Goal: Task Accomplishment & Management: Use online tool/utility

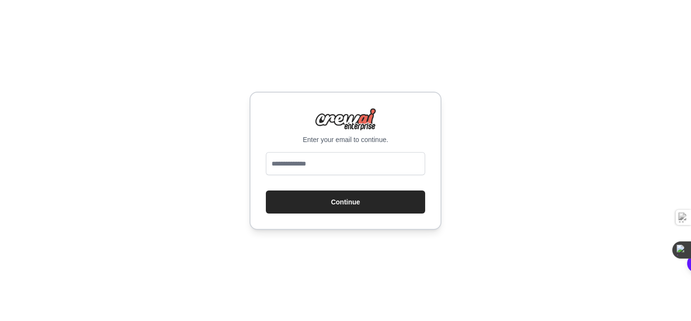
click at [220, 158] on div "Enter your email to continue. Continue" at bounding box center [345, 160] width 691 height 321
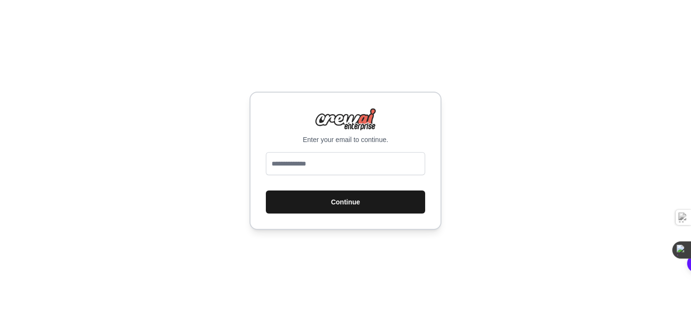
click at [348, 203] on button "Continue" at bounding box center [345, 201] width 159 height 23
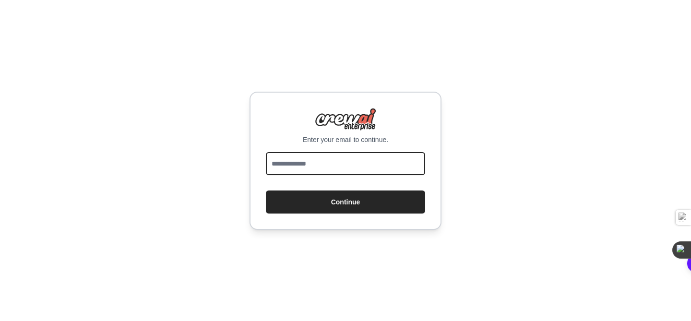
click at [348, 168] on input "email" at bounding box center [345, 163] width 159 height 23
type input "**********"
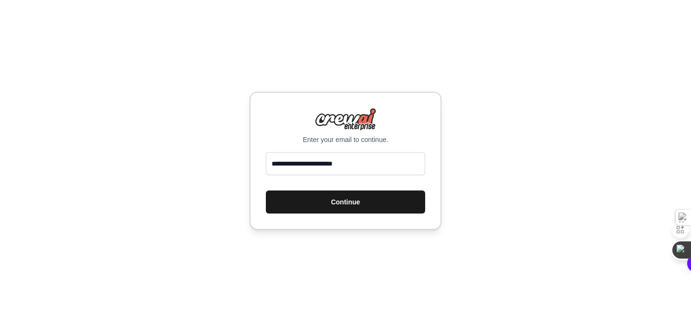
click at [367, 201] on button "Continue" at bounding box center [345, 201] width 159 height 23
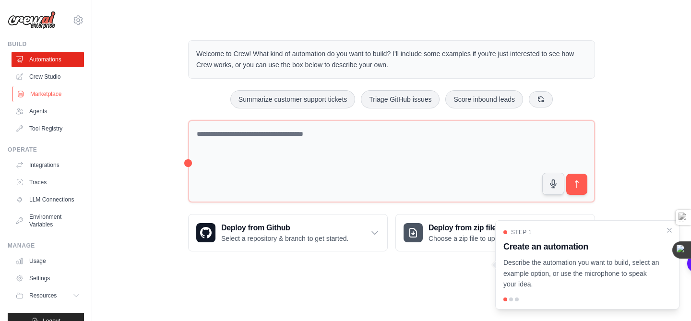
click at [51, 95] on link "Marketplace" at bounding box center [48, 93] width 72 height 15
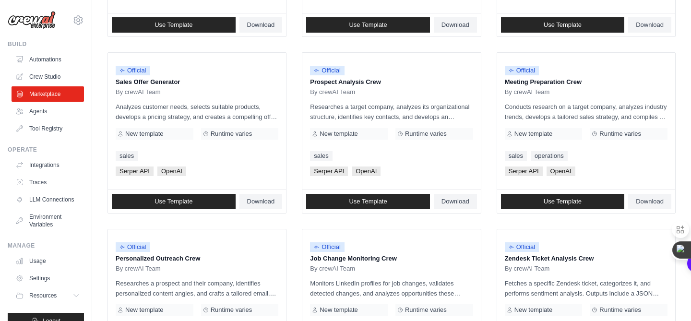
scroll to position [178, 0]
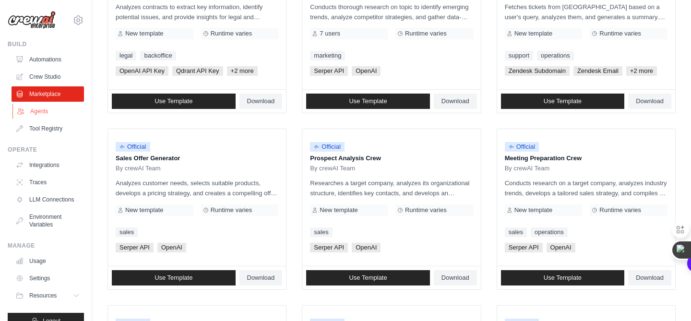
click at [34, 111] on link "Agents" at bounding box center [48, 111] width 72 height 15
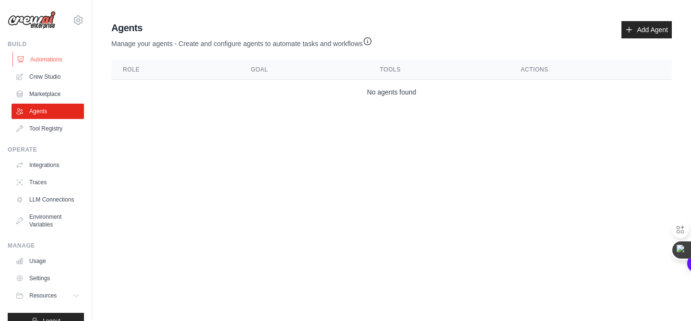
click at [43, 60] on link "Automations" at bounding box center [48, 59] width 72 height 15
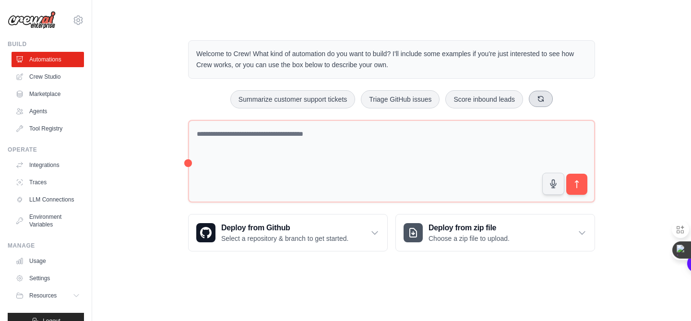
click at [544, 101] on icon at bounding box center [540, 98] width 5 height 5
click at [555, 96] on icon at bounding box center [551, 99] width 8 height 8
click at [258, 99] on button "Generate weekly reports" at bounding box center [279, 99] width 90 height 18
click at [579, 190] on button "submit" at bounding box center [577, 184] width 22 height 22
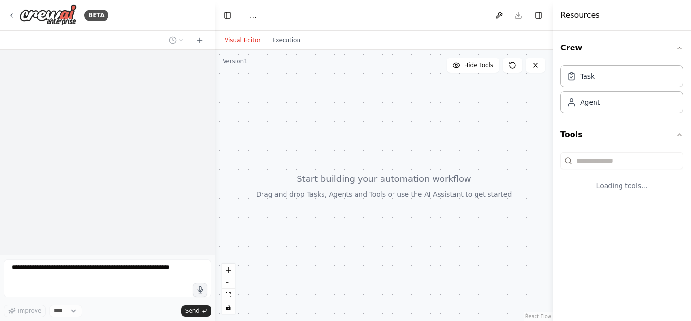
select select "****"
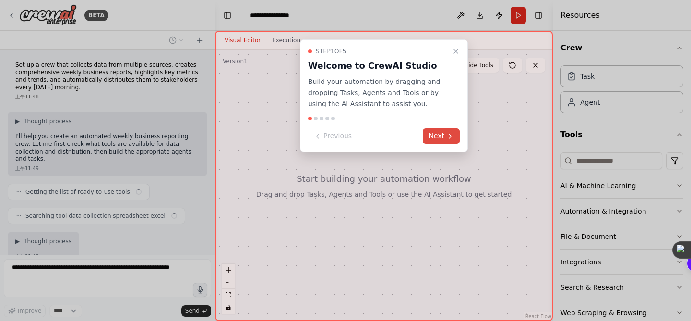
click at [437, 137] on button "Next" at bounding box center [441, 136] width 37 height 16
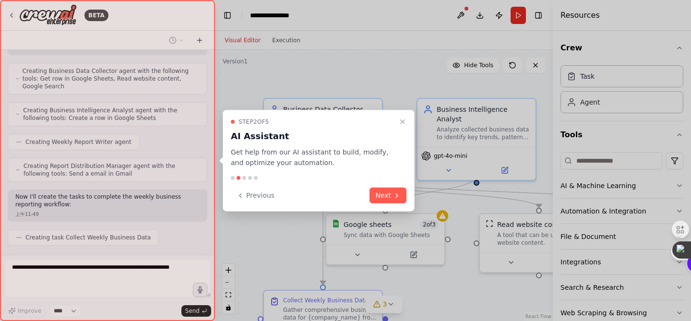
scroll to position [400, 0]
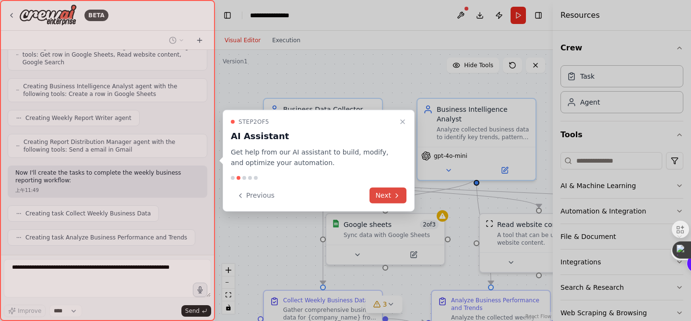
click at [384, 197] on button "Next" at bounding box center [387, 196] width 37 height 16
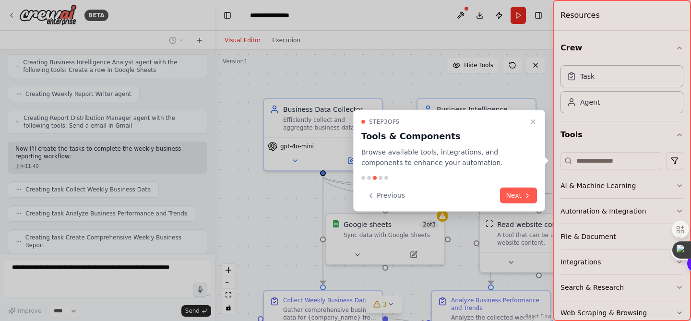
scroll to position [448, 0]
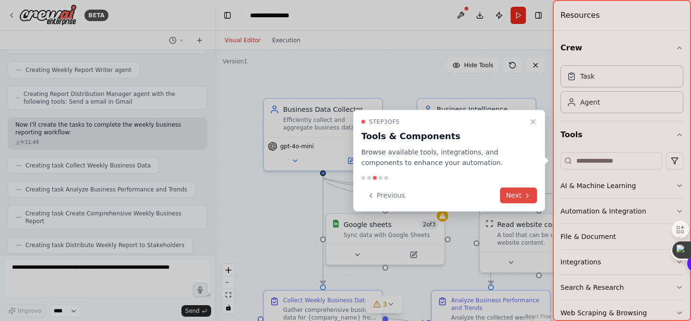
click at [515, 197] on button "Next" at bounding box center [518, 196] width 37 height 16
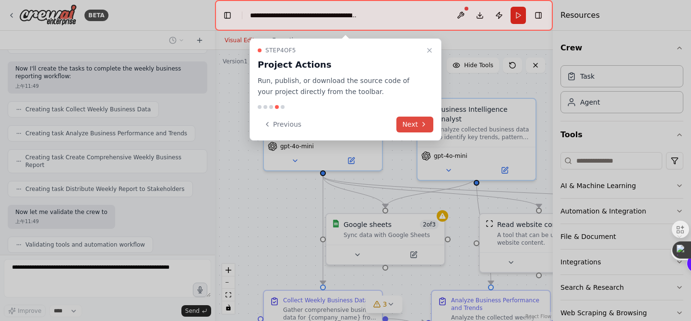
scroll to position [567, 0]
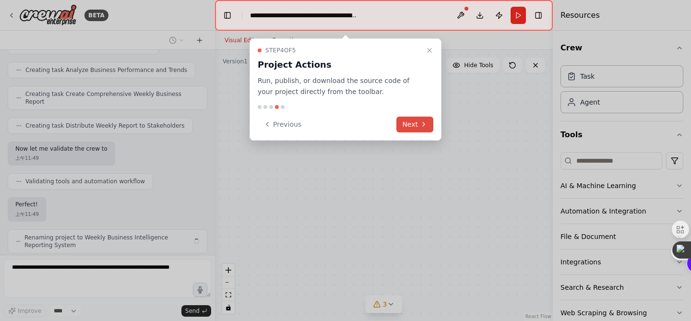
click at [407, 123] on button "Next" at bounding box center [414, 125] width 37 height 16
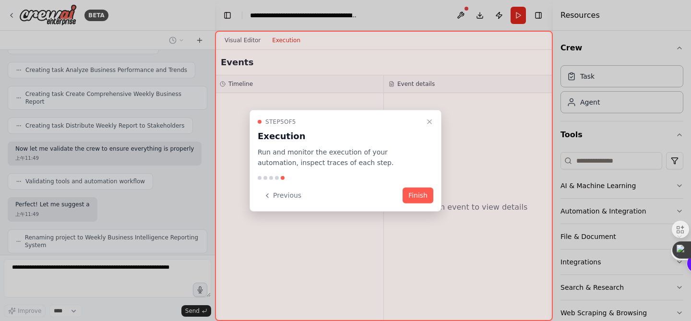
scroll to position [575, 0]
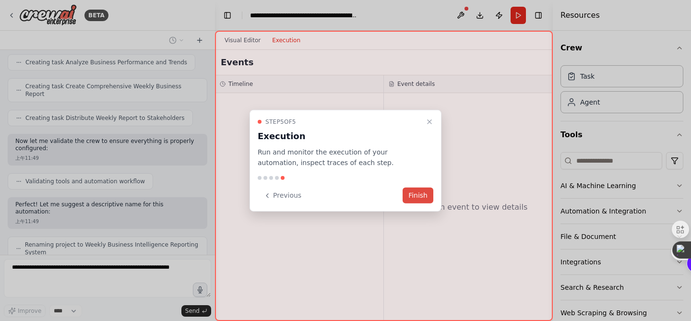
click at [417, 197] on button "Finish" at bounding box center [417, 196] width 31 height 16
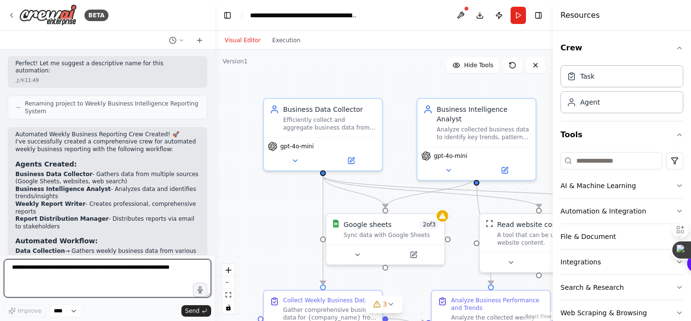
scroll to position [719, 0]
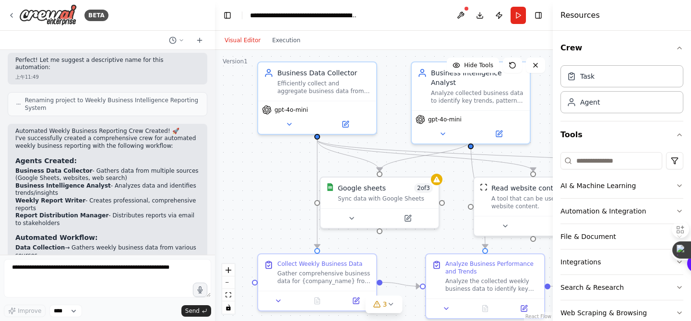
drag, startPoint x: 282, startPoint y: 224, endPoint x: 276, endPoint y: 187, distance: 36.9
click at [276, 187] on div ".deletable-edge-delete-btn { width: 20px; height: 20px; border: 0px solid #ffff…" at bounding box center [384, 185] width 338 height 271
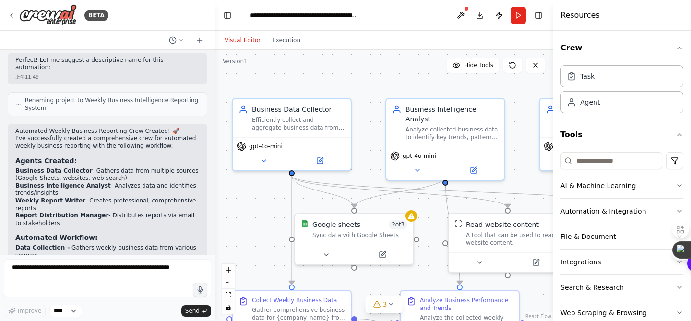
drag, startPoint x: 276, startPoint y: 187, endPoint x: 250, endPoint y: 224, distance: 44.5
click at [250, 224] on div ".deletable-edge-delete-btn { width: 20px; height: 20px; border: 0px solid #ffff…" at bounding box center [384, 185] width 338 height 271
click at [331, 120] on div "Efficiently collect and aggregate business data from multiple sources including…" at bounding box center [298, 121] width 93 height 15
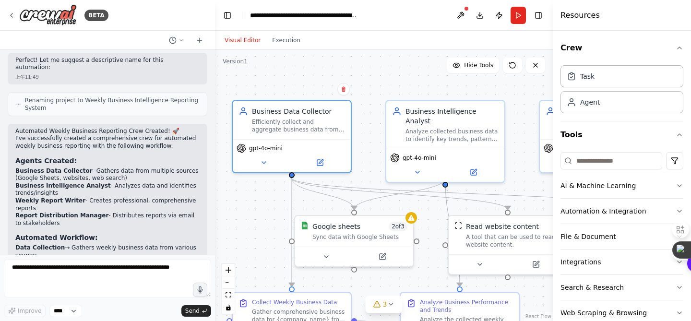
click at [379, 90] on div ".deletable-edge-delete-btn { width: 20px; height: 20px; border: 0px solid #ffff…" at bounding box center [384, 185] width 338 height 271
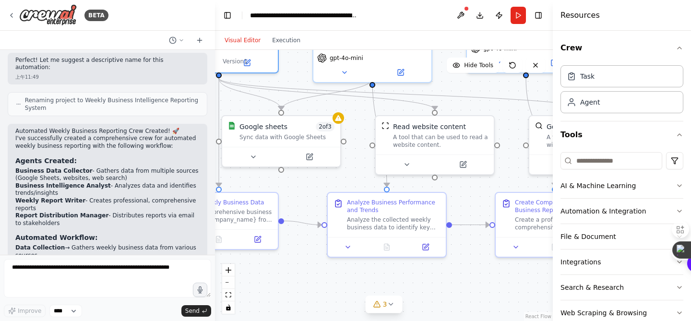
drag, startPoint x: 372, startPoint y: 165, endPoint x: 299, endPoint y: 65, distance: 123.6
click at [299, 65] on div ".deletable-edge-delete-btn { width: 20px; height: 20px; border: 0px solid #ffff…" at bounding box center [384, 185] width 338 height 271
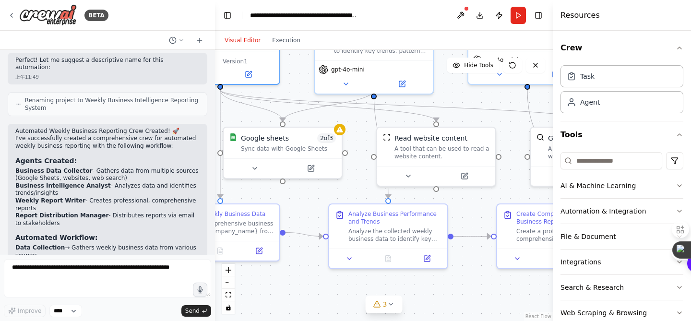
drag, startPoint x: 307, startPoint y: 271, endPoint x: 308, endPoint y: 283, distance: 11.6
click at [308, 283] on div ".deletable-edge-delete-btn { width: 20px; height: 20px; border: 0px solid #ffff…" at bounding box center [384, 185] width 338 height 271
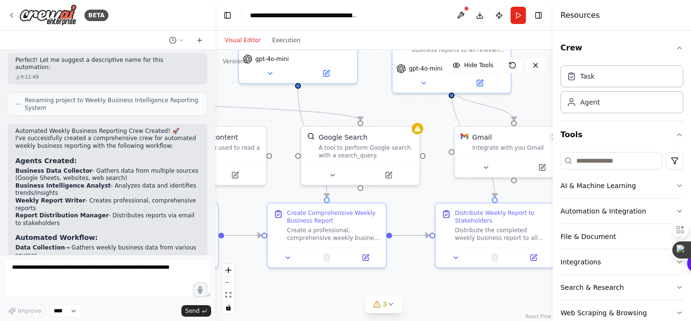
drag, startPoint x: 477, startPoint y: 276, endPoint x: 248, endPoint y: 275, distance: 229.3
click at [248, 275] on div ".deletable-edge-delete-btn { width: 20px; height: 20px; border: 0px solid #ffff…" at bounding box center [384, 185] width 338 height 271
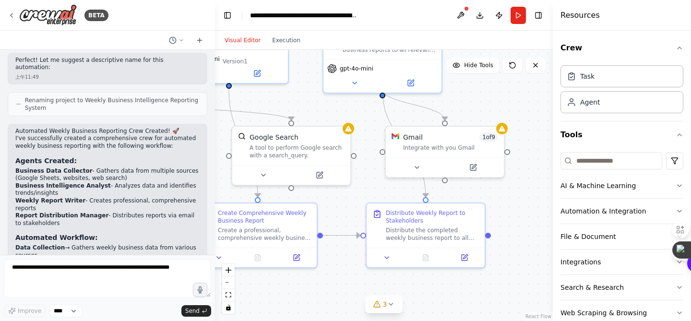
drag, startPoint x: 416, startPoint y: 263, endPoint x: 347, endPoint y: 263, distance: 69.1
click at [347, 263] on div ".deletable-edge-delete-btn { width: 20px; height: 20px; border: 0px solid #ffff…" at bounding box center [384, 185] width 338 height 271
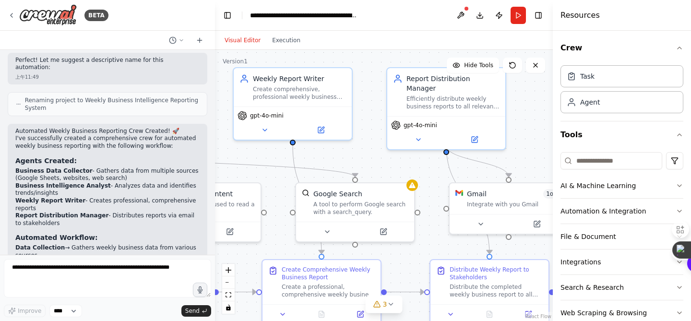
drag, startPoint x: 351, startPoint y: 201, endPoint x: 414, endPoint y: 257, distance: 85.0
click at [414, 257] on div ".deletable-edge-delete-btn { width: 20px; height: 20px; border: 0px solid #ffff…" at bounding box center [384, 185] width 338 height 271
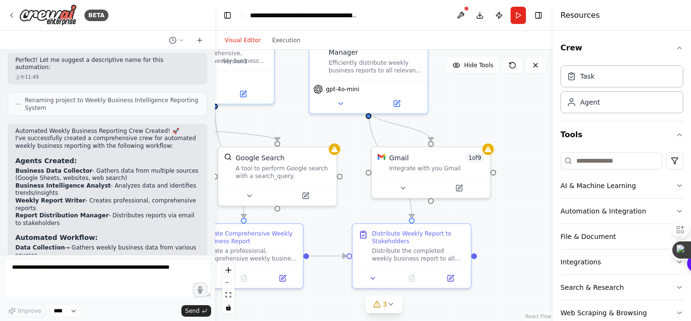
drag, startPoint x: 395, startPoint y: 168, endPoint x: 317, endPoint y: 133, distance: 85.4
click at [317, 133] on div ".deletable-edge-delete-btn { width: 20px; height: 20px; border: 0px solid #ffff…" at bounding box center [384, 185] width 338 height 271
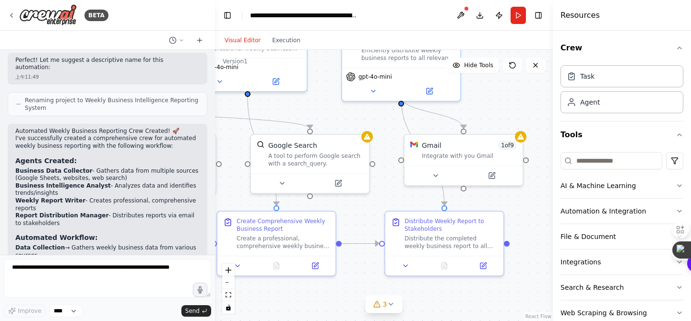
drag, startPoint x: 317, startPoint y: 131, endPoint x: 349, endPoint y: 118, distance: 34.7
click at [349, 118] on div ".deletable-edge-delete-btn { width: 20px; height: 20px; border: 0px solid #ffff…" at bounding box center [384, 185] width 338 height 271
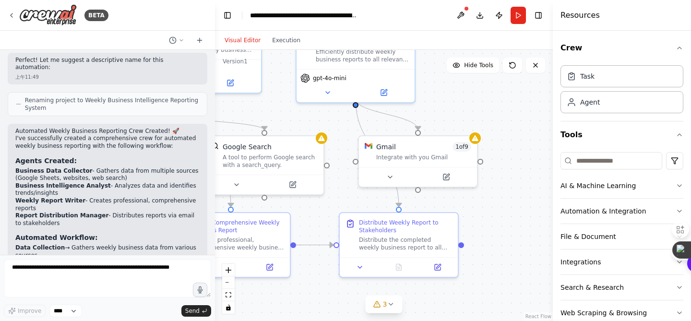
drag, startPoint x: 374, startPoint y: 112, endPoint x: 331, endPoint y: 114, distance: 43.7
click at [331, 114] on div ".deletable-edge-delete-btn { width: 20px; height: 20px; border: 0px solid #ffff…" at bounding box center [384, 185] width 338 height 271
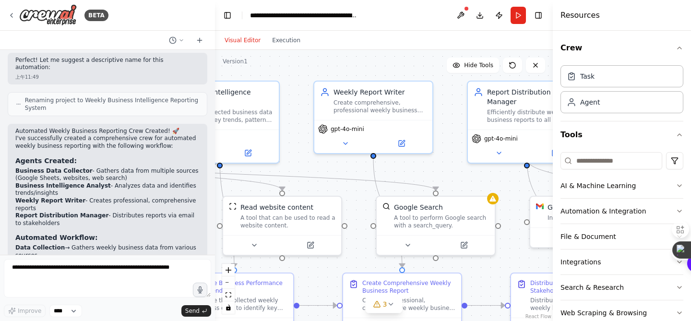
drag, startPoint x: 310, startPoint y: 222, endPoint x: 481, endPoint y: 282, distance: 181.6
click at [481, 282] on div ".deletable-edge-delete-btn { width: 20px; height: 20px; border: 0px solid #ffff…" at bounding box center [384, 185] width 338 height 271
click at [230, 283] on button "zoom out" at bounding box center [228, 282] width 12 height 12
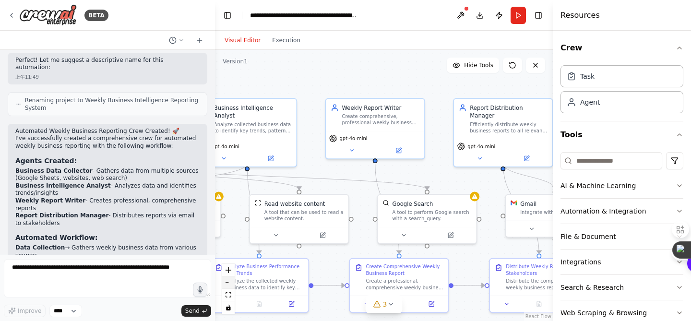
click at [230, 283] on button "zoom out" at bounding box center [228, 282] width 12 height 12
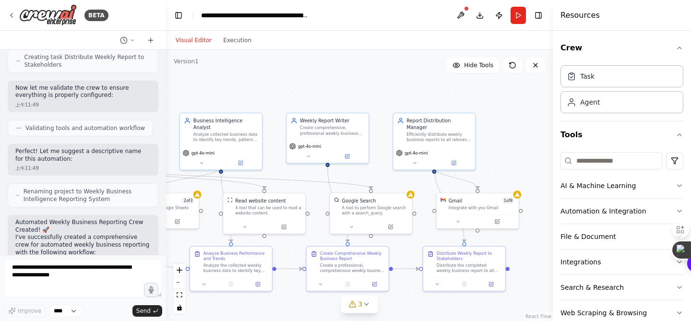
scroll to position [825, 0]
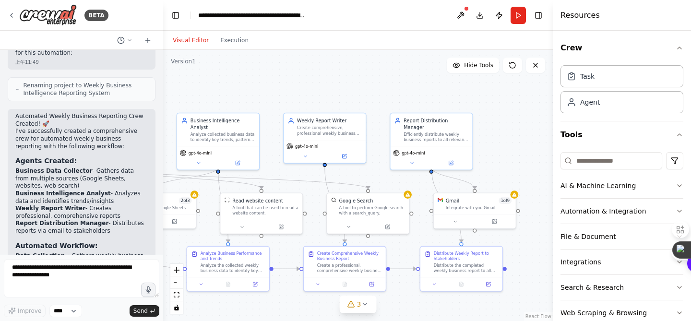
drag, startPoint x: 213, startPoint y: 150, endPoint x: 163, endPoint y: 145, distance: 50.6
click at [163, 145] on div "BETA Set up a crew that collects data from multiple sources, creates comprehens…" at bounding box center [345, 160] width 691 height 321
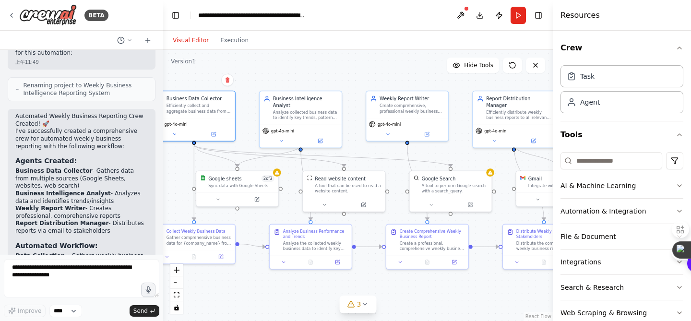
drag, startPoint x: 392, startPoint y: 182, endPoint x: 474, endPoint y: 160, distance: 85.4
click at [474, 160] on div ".deletable-edge-delete-btn { width: 20px; height: 20px; border: 0px solid #ffff…" at bounding box center [358, 185] width 390 height 271
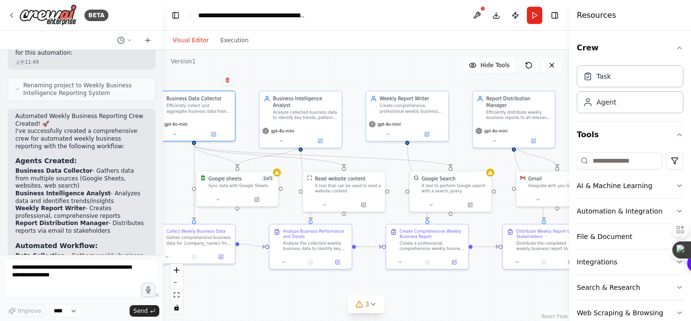
drag, startPoint x: 552, startPoint y: 153, endPoint x: 569, endPoint y: 152, distance: 16.9
click at [569, 152] on div at bounding box center [571, 160] width 4 height 321
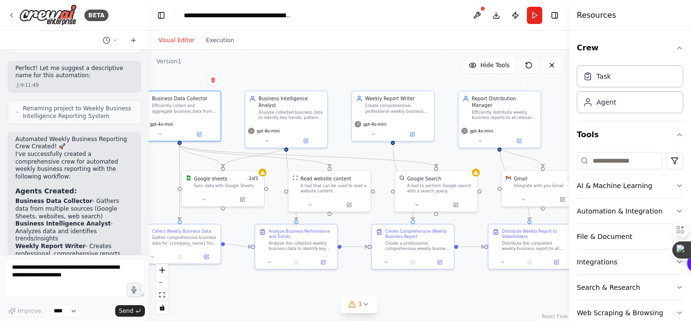
scroll to position [864, 0]
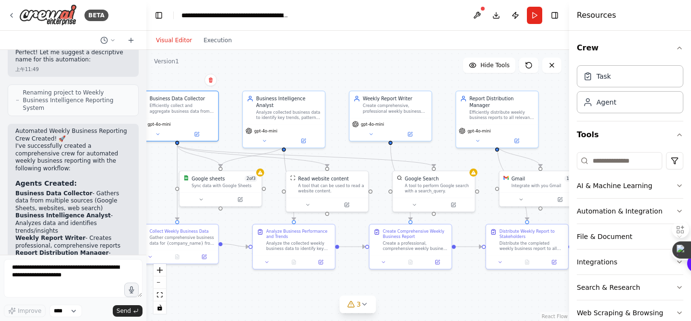
drag, startPoint x: 162, startPoint y: 22, endPoint x: 146, endPoint y: 23, distance: 15.9
click at [146, 23] on div "BETA Set up a crew that collects data from multiple sources, creates comprehens…" at bounding box center [345, 160] width 691 height 321
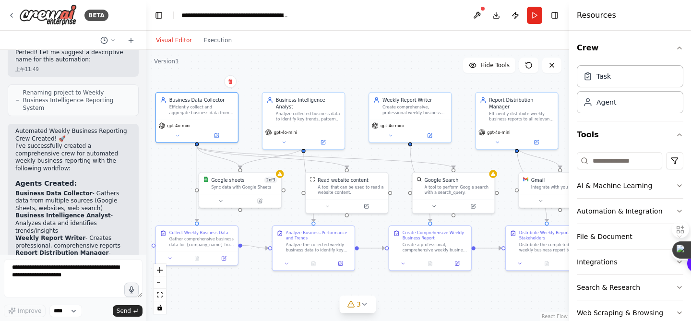
drag, startPoint x: 165, startPoint y: 180, endPoint x: 184, endPoint y: 182, distance: 19.7
click at [184, 182] on div ".deletable-edge-delete-btn { width: 20px; height: 20px; border: 0px solid #ffff…" at bounding box center [357, 185] width 423 height 271
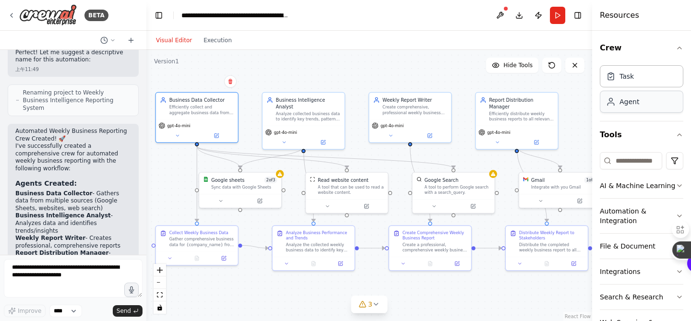
drag, startPoint x: 569, startPoint y: 92, endPoint x: 616, endPoint y: 91, distance: 46.1
click at [616, 91] on div "Resources Crew Task Agent Tools AI & Machine Learning Automation & Integration …" at bounding box center [641, 160] width 99 height 321
click at [591, 91] on button "Toggle Sidebar" at bounding box center [592, 160] width 8 height 321
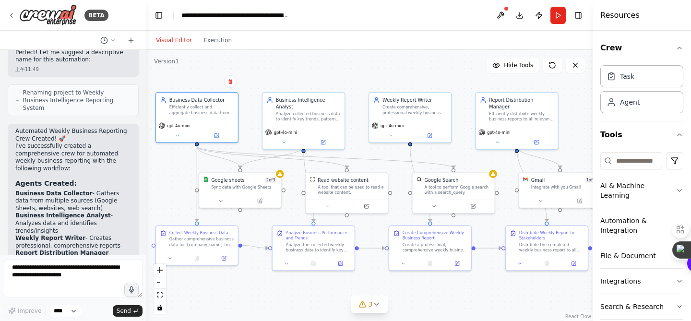
drag, startPoint x: 592, startPoint y: 90, endPoint x: 606, endPoint y: 90, distance: 13.9
click at [606, 90] on div "Resources Crew Task Agent Tools AI & Machine Learning Automation & Integration …" at bounding box center [641, 160] width 98 height 321
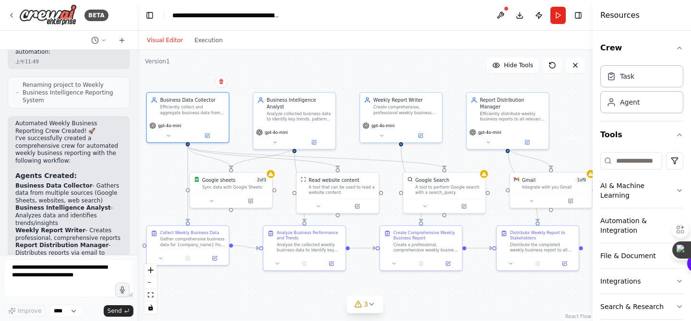
scroll to position [939, 0]
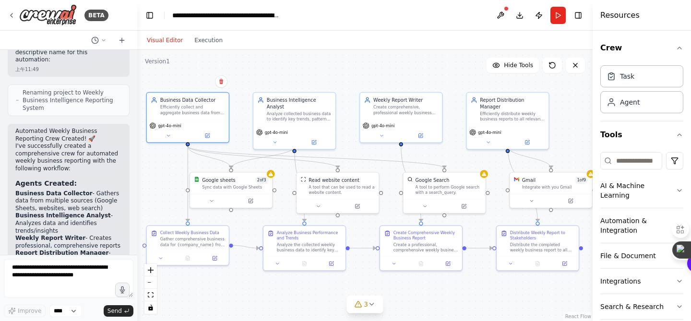
drag, startPoint x: 145, startPoint y: 78, endPoint x: 137, endPoint y: 79, distance: 8.2
click at [137, 79] on div "BETA Set up a crew that collects data from multiple sources, creates comprehens…" at bounding box center [345, 160] width 691 height 321
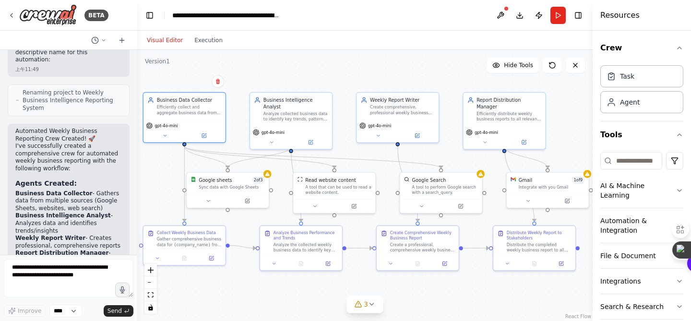
click at [166, 179] on div ".deletable-edge-delete-btn { width: 20px; height: 20px; border: 0px solid #ffff…" at bounding box center [364, 185] width 455 height 271
click at [9, 15] on icon at bounding box center [12, 16] width 8 height 8
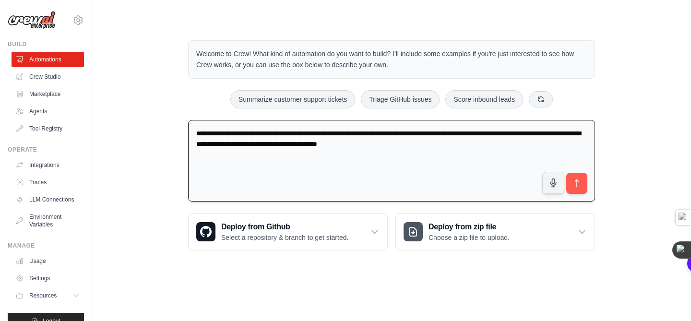
click at [192, 132] on textarea "**********" at bounding box center [391, 161] width 407 height 82
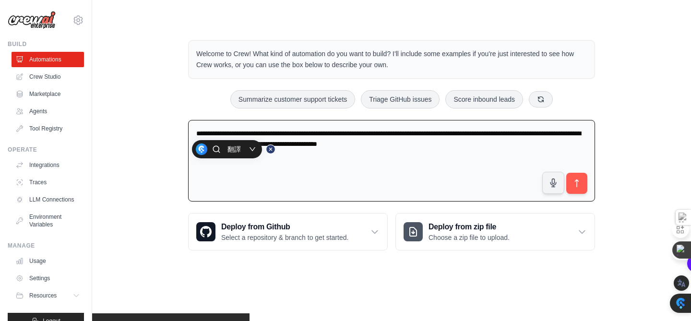
click at [164, 208] on div "**********" at bounding box center [391, 145] width 568 height 241
click at [234, 134] on textarea "**********" at bounding box center [391, 161] width 407 height 82
click at [265, 134] on textarea "**********" at bounding box center [391, 161] width 407 height 82
click at [352, 133] on textarea "**********" at bounding box center [391, 161] width 407 height 82
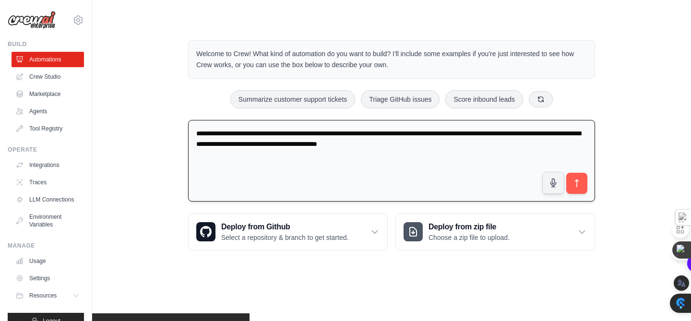
click at [352, 133] on textarea "**********" at bounding box center [391, 161] width 407 height 82
drag, startPoint x: 391, startPoint y: 133, endPoint x: 518, endPoint y: 135, distance: 127.1
click at [518, 135] on textarea "**********" at bounding box center [391, 161] width 407 height 82
drag, startPoint x: 440, startPoint y: 133, endPoint x: 544, endPoint y: 132, distance: 103.1
click at [544, 132] on textarea "**********" at bounding box center [391, 161] width 407 height 82
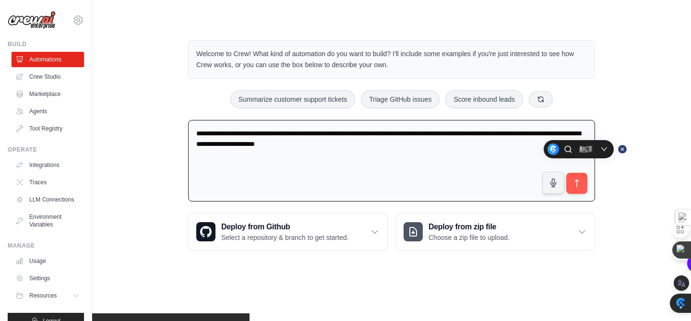
type textarea "**********"
